Goal: Task Accomplishment & Management: Use online tool/utility

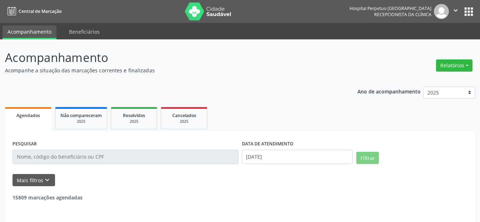
click at [454, 65] on button "Relatórios" at bounding box center [454, 65] width 36 height 12
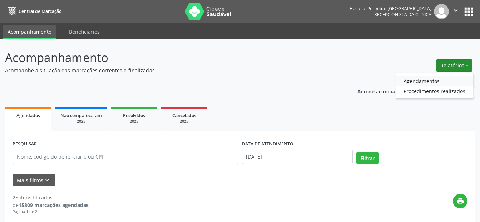
click at [426, 76] on link "Agendamentos" at bounding box center [434, 81] width 77 height 10
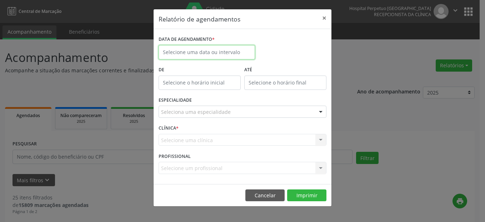
click at [201, 54] on input "text" at bounding box center [207, 52] width 96 height 14
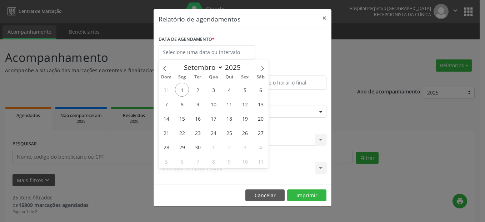
click at [181, 91] on span "1" at bounding box center [182, 90] width 14 height 14
click at [181, 90] on div "De" at bounding box center [200, 79] width 86 height 30
click at [180, 90] on div "De" at bounding box center [200, 79] width 86 height 30
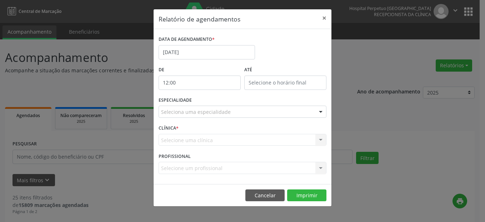
click at [183, 87] on body "Central de Marcação Hospital Perpetuo [GEOGRAPHIC_DATA] Recepcionista da clínic…" at bounding box center [242, 111] width 485 height 222
click at [207, 103] on input "12" at bounding box center [186, 98] width 54 height 14
click at [210, 102] on span at bounding box center [210, 101] width 5 height 7
type input "11:00"
type input "11"
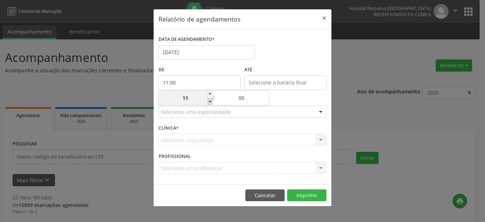
click at [210, 102] on span at bounding box center [210, 101] width 5 height 7
type input "10:00"
type input "10"
click at [210, 102] on span at bounding box center [210, 101] width 5 height 7
type input "09:00"
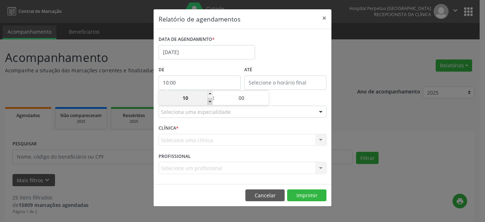
type input "09"
click at [210, 102] on span at bounding box center [210, 101] width 5 height 7
type input "08:00"
type input "08"
click at [210, 102] on span at bounding box center [210, 101] width 5 height 7
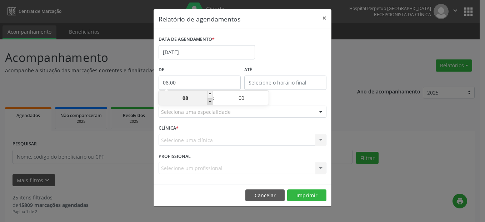
type input "07:00"
type input "07"
click at [264, 82] on input "12:00" at bounding box center [285, 82] width 82 height 14
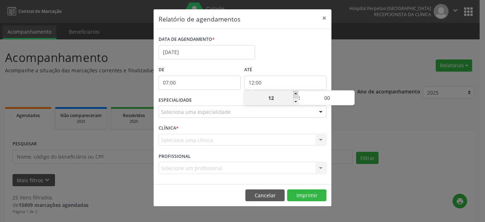
click at [297, 92] on span at bounding box center [295, 94] width 5 height 7
type input "13:00"
type input "13"
click at [297, 92] on span at bounding box center [295, 94] width 5 height 7
type input "14:00"
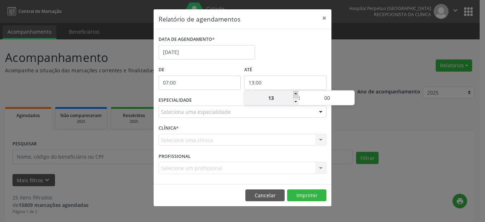
type input "14"
click at [296, 92] on span at bounding box center [295, 94] width 5 height 7
type input "15:00"
type input "15"
drag, startPoint x: 296, startPoint y: 92, endPoint x: 241, endPoint y: 78, distance: 56.9
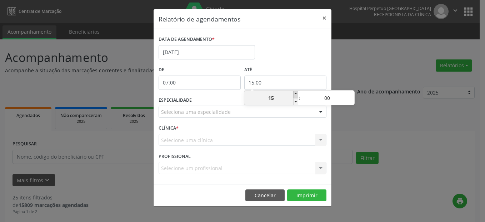
click at [296, 92] on span at bounding box center [295, 94] width 5 height 7
type input "16:00"
type input "16"
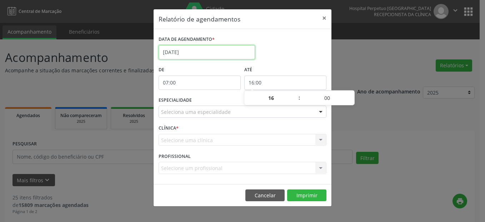
click at [192, 53] on input "[DATE]" at bounding box center [207, 52] width 96 height 14
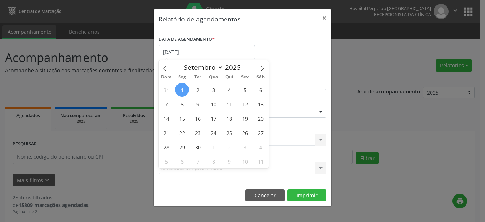
click at [181, 88] on span "1" at bounding box center [182, 90] width 14 height 14
type input "[DATE]"
click at [245, 90] on span "5" at bounding box center [245, 90] width 14 height 14
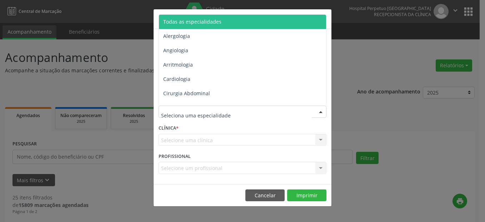
click at [174, 23] on span "Todas as especialidades" at bounding box center [192, 21] width 58 height 7
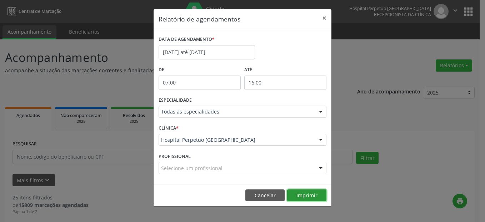
click at [312, 195] on button "Imprimir" at bounding box center [306, 195] width 39 height 12
